Goal: Find specific page/section: Locate a particular part of the current website

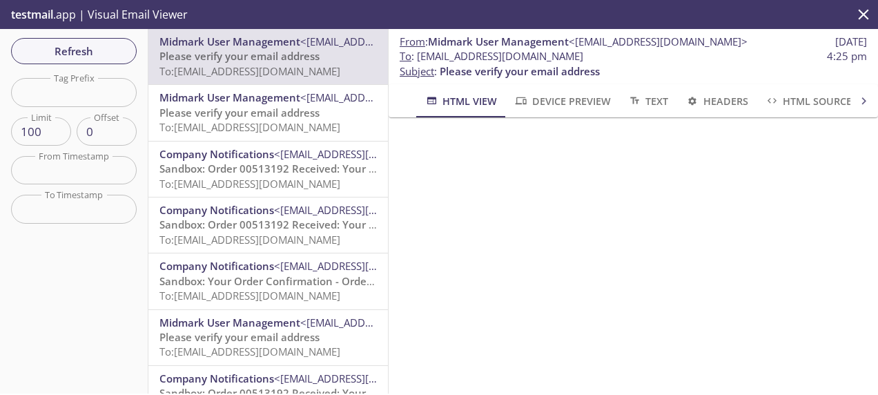
scroll to position [138, 0]
click at [621, 59] on span "To : [EMAIL_ADDRESS][DOMAIN_NAME] 4:25 pm" at bounding box center [633, 56] width 467 height 14
drag, startPoint x: 612, startPoint y: 61, endPoint x: 418, endPoint y: 60, distance: 193.3
click at [418, 60] on span "To : [EMAIL_ADDRESS][DOMAIN_NAME] 4:25 pm" at bounding box center [633, 56] width 467 height 14
copy span "[EMAIL_ADDRESS][DOMAIN_NAME]"
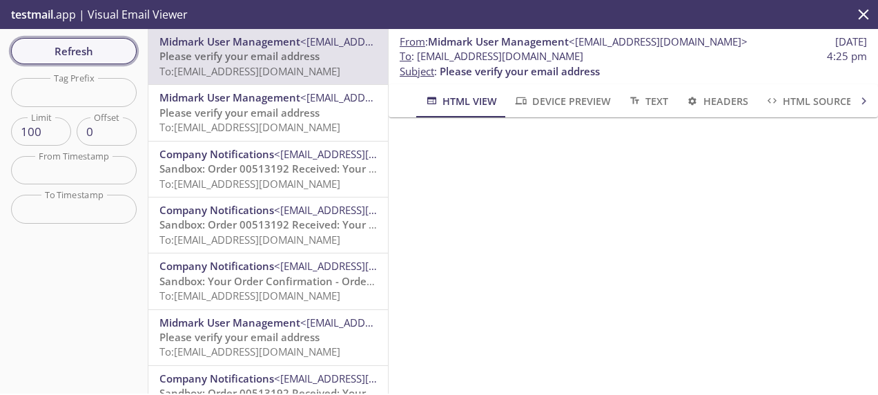
click at [90, 54] on span "Refresh" at bounding box center [74, 51] width 104 height 18
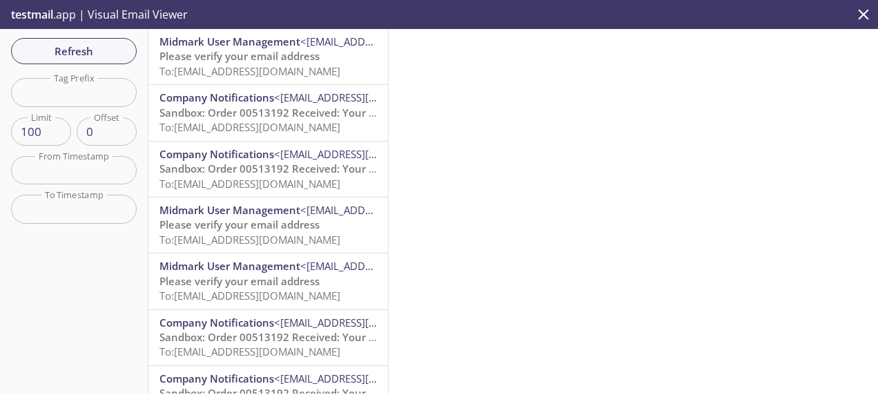
click at [273, 59] on span "Please verify your email address" at bounding box center [239, 56] width 160 height 14
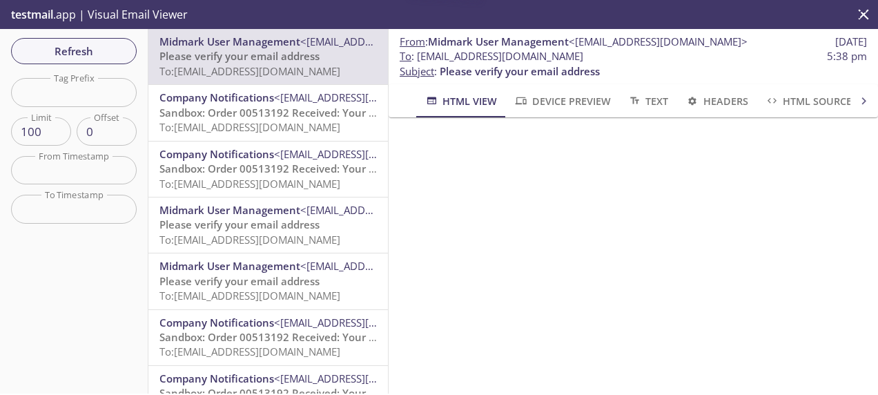
scroll to position [155, 0]
drag, startPoint x: 588, startPoint y: 58, endPoint x: 418, endPoint y: 58, distance: 170.5
click at [418, 58] on span "To : [EMAIL_ADDRESS][DOMAIN_NAME] 5:38 pm" at bounding box center [633, 56] width 467 height 14
copy span "[EMAIL_ADDRESS][DOMAIN_NAME]"
click at [616, 61] on span "To : [EMAIL_ADDRESS][DOMAIN_NAME] 5:38 pm" at bounding box center [633, 56] width 467 height 14
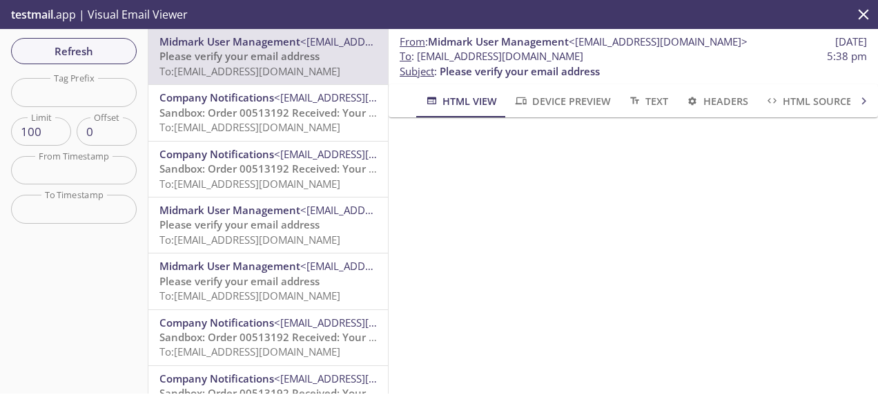
drag, startPoint x: 572, startPoint y: 57, endPoint x: 420, endPoint y: 58, distance: 151.9
click at [420, 58] on span "To : [EMAIL_ADDRESS][DOMAIN_NAME] 5:38 pm" at bounding box center [633, 56] width 467 height 14
click at [30, 51] on span "Refresh" at bounding box center [74, 51] width 104 height 18
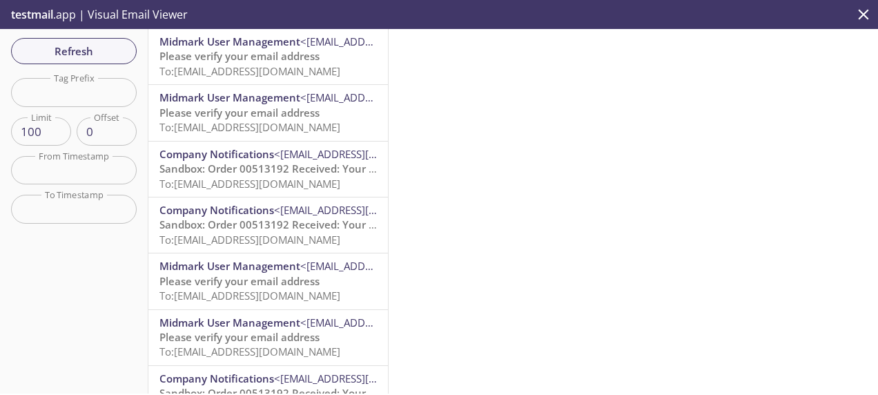
click at [290, 79] on div "Midmark User Management <[EMAIL_ADDRESS][DOMAIN_NAME]> Please verify your email…" at bounding box center [268, 56] width 240 height 55
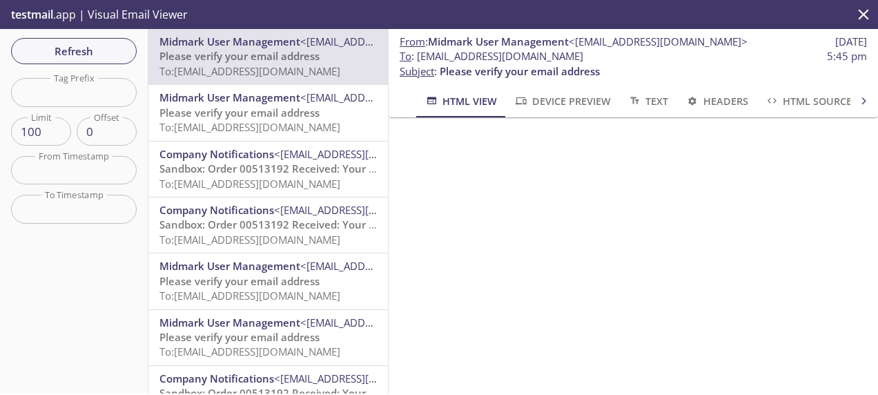
scroll to position [138, 0]
drag, startPoint x: 597, startPoint y: 64, endPoint x: 420, endPoint y: 58, distance: 177.5
click at [420, 58] on span "To : [EMAIL_ADDRESS][DOMAIN_NAME] 5:45 pm" at bounding box center [633, 56] width 467 height 14
copy span "[EMAIL_ADDRESS][DOMAIN_NAME]"
click at [612, 58] on span "To : [EMAIL_ADDRESS][DOMAIN_NAME] 5:45 pm" at bounding box center [633, 56] width 467 height 14
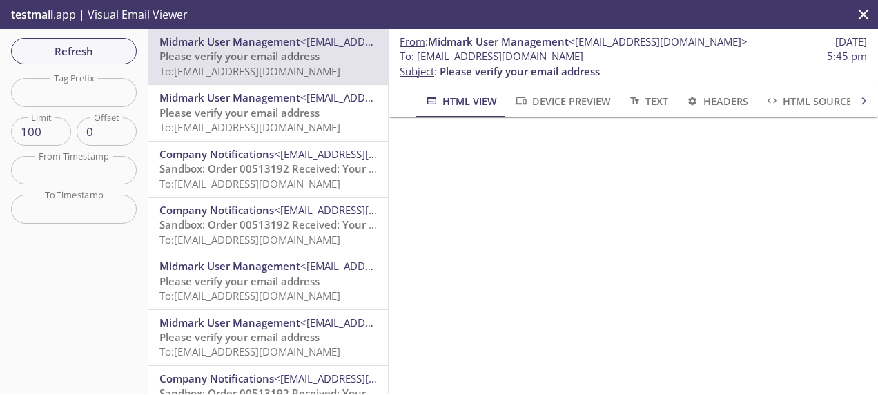
drag, startPoint x: 617, startPoint y: 59, endPoint x: 419, endPoint y: 58, distance: 197.5
click at [419, 58] on span "To : [EMAIL_ADDRESS][DOMAIN_NAME] 5:45 pm" at bounding box center [633, 56] width 467 height 14
copy span "[EMAIL_ADDRESS][DOMAIN_NAME]"
click at [84, 59] on span "Refresh" at bounding box center [74, 51] width 104 height 18
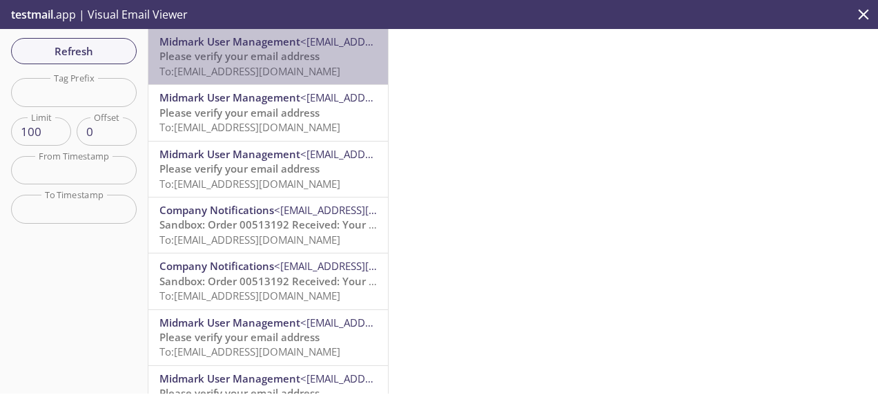
click at [320, 72] on span "To: [EMAIL_ADDRESS][DOMAIN_NAME]" at bounding box center [249, 71] width 181 height 14
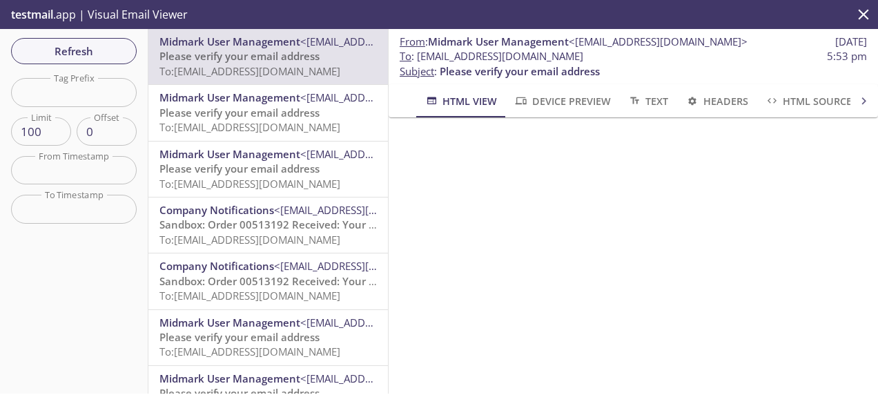
scroll to position [155, 0]
drag, startPoint x: 600, startPoint y: 55, endPoint x: 420, endPoint y: 60, distance: 180.3
click at [420, 60] on span "To : [EMAIL_ADDRESS][DOMAIN_NAME] 5:53 pm" at bounding box center [633, 56] width 467 height 14
copy span "[EMAIL_ADDRESS][DOMAIN_NAME]"
